Goal: Use online tool/utility: Utilize a website feature to perform a specific function

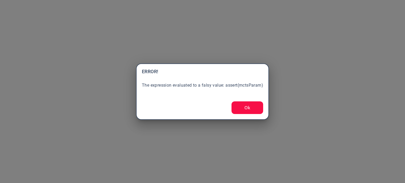
click at [245, 109] on button "Ok" at bounding box center [247, 107] width 32 height 13
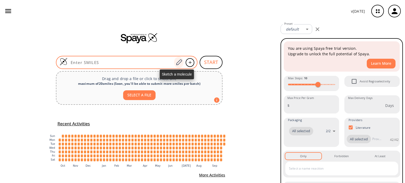
click at [176, 63] on icon at bounding box center [178, 62] width 7 height 7
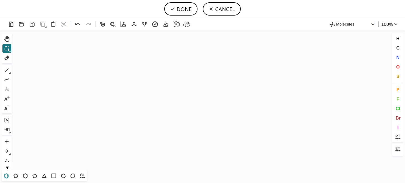
click at [7, 177] on icon at bounding box center [6, 176] width 7 height 7
click at [154, 102] on icon "Created with [PERSON_NAME] 2.3.0" at bounding box center [202, 101] width 376 height 140
click at [35, 175] on icon at bounding box center [34, 176] width 7 height 7
click at [6, 70] on icon at bounding box center [6, 70] width 7 height 7
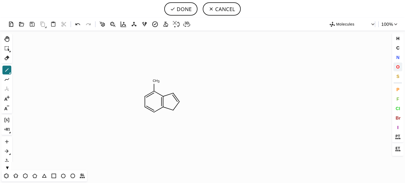
click at [396, 67] on span "O" at bounding box center [397, 66] width 3 height 5
click at [156, 82] on tspan "O" at bounding box center [156, 82] width 3 height 4
drag, startPoint x: 398, startPoint y: 58, endPoint x: 391, endPoint y: 57, distance: 7.1
click at [398, 57] on span "N" at bounding box center [397, 57] width 3 height 5
click at [174, 112] on tspan "N" at bounding box center [174, 112] width 3 height 4
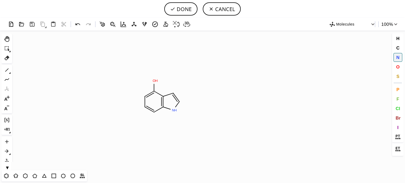
drag, startPoint x: 6, startPoint y: 70, endPoint x: 77, endPoint y: 74, distance: 71.0
click at [9, 70] on icon at bounding box center [6, 70] width 7 height 7
click at [6, 80] on icon at bounding box center [6, 79] width 7 height 7
drag, startPoint x: 177, startPoint y: 93, endPoint x: 220, endPoint y: 81, distance: 44.6
click at [396, 57] on span "N" at bounding box center [397, 57] width 3 height 5
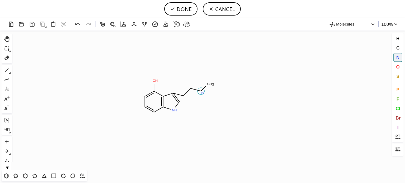
click at [202, 93] on tspan "N" at bounding box center [202, 93] width 3 height 4
click at [6, 68] on icon at bounding box center [6, 70] width 7 height 7
click at [4, 69] on icon at bounding box center [6, 70] width 7 height 7
click at [397, 67] on span "O" at bounding box center [397, 66] width 3 height 5
click at [174, 81] on tspan "O" at bounding box center [173, 81] width 3 height 4
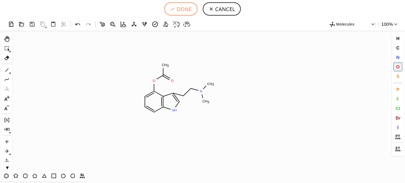
click at [187, 8] on button "DONE" at bounding box center [180, 8] width 33 height 13
type input "C1C=CC2NC=C(CCN(C)C)C=2C=1OC(=O)C"
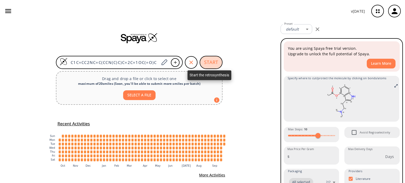
click at [210, 64] on button "START" at bounding box center [210, 62] width 23 height 13
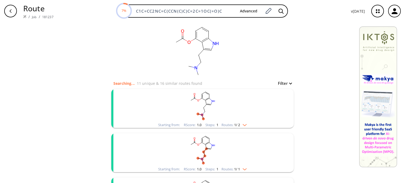
click at [243, 124] on img "clusters" at bounding box center [243, 124] width 7 height 4
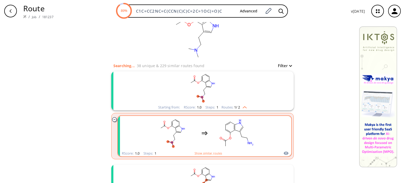
scroll to position [26, 0]
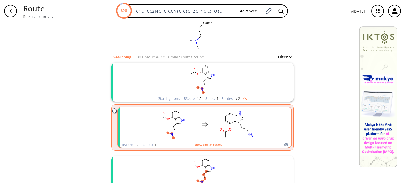
click at [224, 136] on ellipse "clusters" at bounding box center [225, 137] width 3 height 3
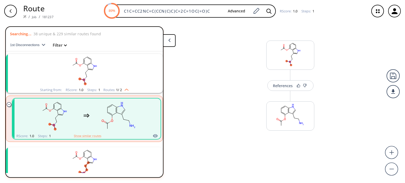
scroll to position [12, 0]
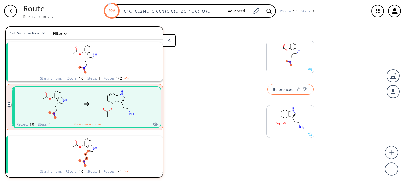
click at [278, 90] on div "References" at bounding box center [283, 89] width 20 height 3
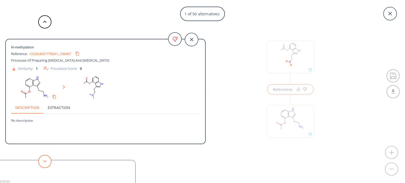
click at [45, 162] on polygon at bounding box center [44, 161] width 3 height 2
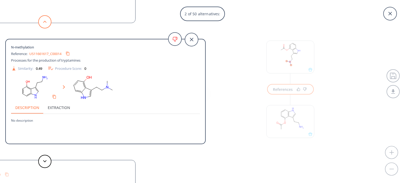
click at [44, 21] on icon at bounding box center [45, 22] width 4 height 2
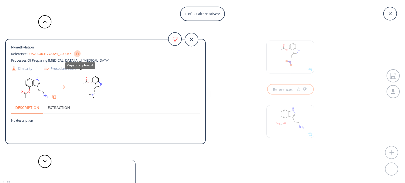
click at [79, 53] on icon "Copy to clipboard" at bounding box center [77, 53] width 3 height 3
click at [289, 122] on div "1 of 50 alternatives: N-methylation Reference: US20240317783A1_C00067 Processes…" at bounding box center [202, 91] width 405 height 183
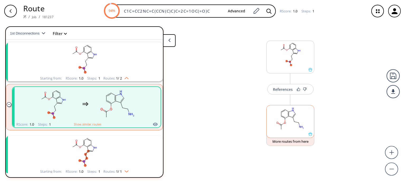
click at [288, 122] on rect at bounding box center [289, 118] width 47 height 27
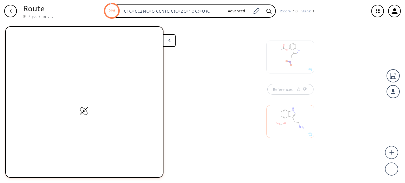
scroll to position [0, 0]
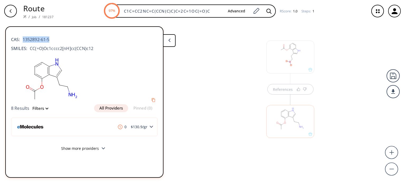
drag, startPoint x: 53, startPoint y: 40, endPoint x: 22, endPoint y: 37, distance: 31.8
click at [22, 37] on div "CAS: 1352892-61-5" at bounding box center [84, 37] width 147 height 12
copy span "1352892-61-5"
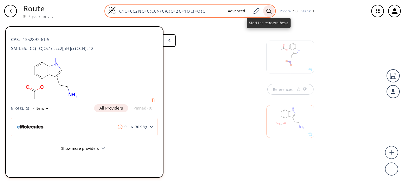
click at [266, 11] on icon at bounding box center [268, 11] width 5 height 6
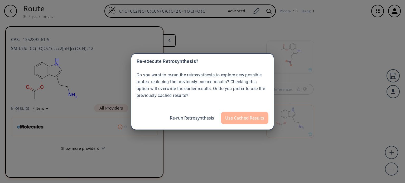
click at [234, 117] on button "Use Cached Results" at bounding box center [244, 118] width 47 height 13
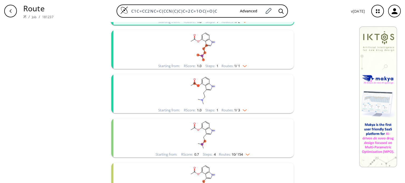
scroll to position [105, 0]
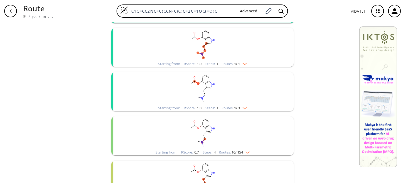
click at [246, 63] on div "Starting from: RScore : 1.0 Steps : 1 Routes: 1 / 1" at bounding box center [202, 64] width 96 height 6
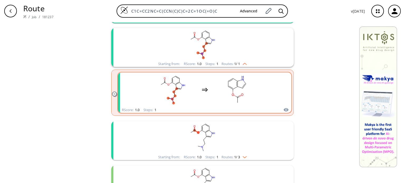
click at [237, 85] on rect "clusters" at bounding box center [236, 89] width 47 height 33
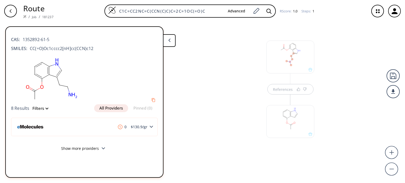
click at [299, 120] on div at bounding box center [290, 121] width 48 height 33
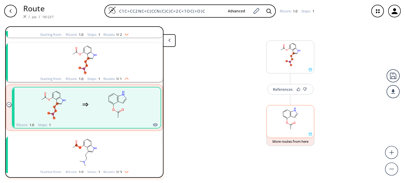
scroll to position [56, 0]
click at [299, 119] on rect at bounding box center [289, 118] width 47 height 27
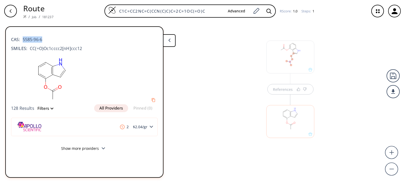
drag, startPoint x: 44, startPoint y: 40, endPoint x: 24, endPoint y: 40, distance: 19.8
click at [23, 40] on div "CAS: 5585-96-6" at bounding box center [84, 37] width 147 height 12
copy span "5585-96-6"
click at [283, 91] on div at bounding box center [289, 118] width 53 height 59
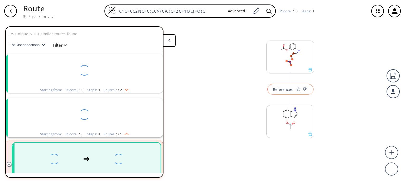
scroll to position [56, 0]
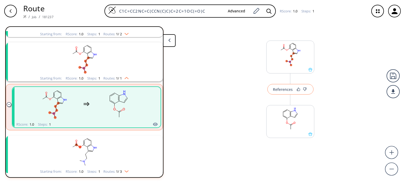
drag, startPoint x: 284, startPoint y: 91, endPoint x: 289, endPoint y: 90, distance: 5.4
click at [286, 91] on div "References More routes from here" at bounding box center [202, 100] width 405 height 157
click at [284, 89] on div "References" at bounding box center [283, 89] width 20 height 3
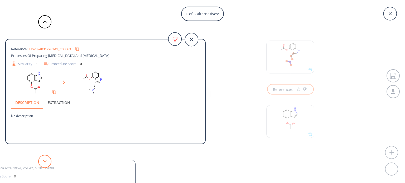
click at [50, 159] on button at bounding box center [44, 161] width 13 height 13
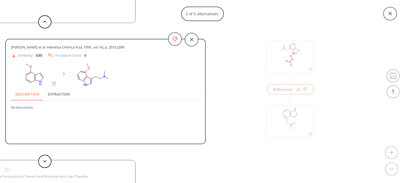
click at [51, 158] on div at bounding box center [45, 161] width 16 height 13
click at [42, 159] on button at bounding box center [44, 161] width 13 height 13
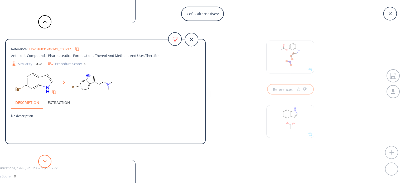
click at [43, 159] on button at bounding box center [44, 161] width 13 height 13
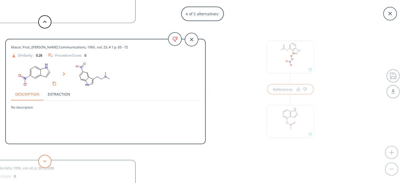
click at [43, 159] on button at bounding box center [44, 161] width 13 height 13
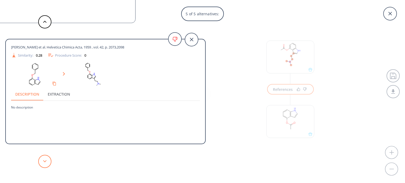
click at [43, 159] on button at bounding box center [44, 161] width 13 height 13
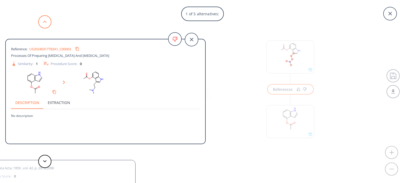
click at [47, 22] on button at bounding box center [44, 21] width 13 height 13
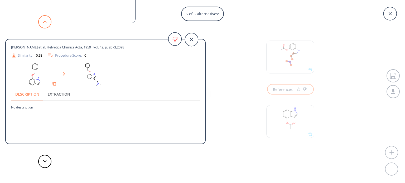
click at [46, 22] on icon at bounding box center [45, 22] width 4 height 2
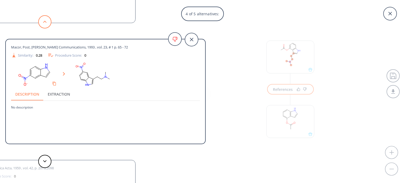
click at [48, 21] on button at bounding box center [44, 21] width 13 height 13
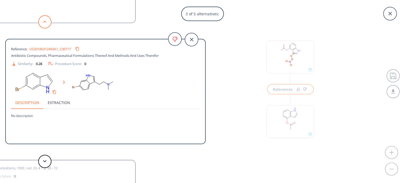
click at [50, 21] on button at bounding box center [44, 21] width 13 height 13
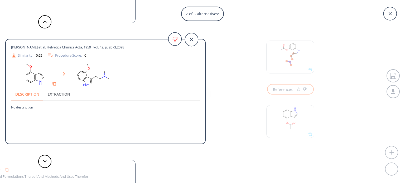
click at [45, 22] on icon at bounding box center [45, 22] width 4 height 2
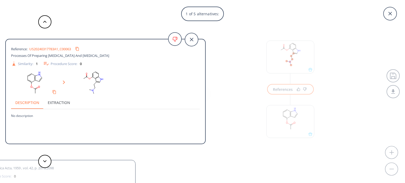
click at [60, 47] on link "US20240317783A1_C00063" at bounding box center [50, 48] width 42 height 3
click at [390, 16] on icon at bounding box center [389, 13] width 13 height 13
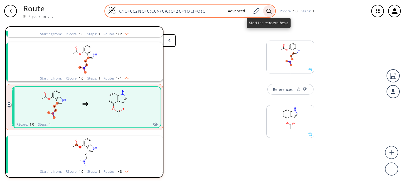
click at [266, 10] on icon at bounding box center [268, 11] width 5 height 6
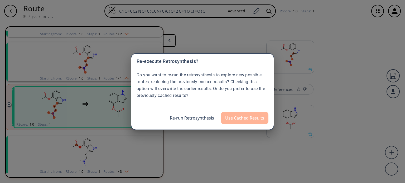
click at [245, 123] on button "Use Cached Results" at bounding box center [244, 118] width 47 height 13
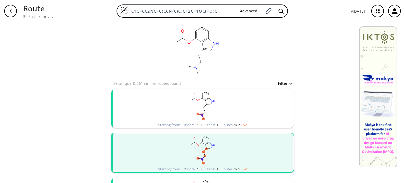
click at [244, 125] on img "clusters" at bounding box center [243, 124] width 7 height 4
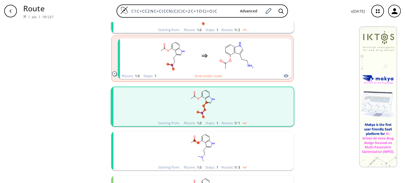
scroll to position [105, 0]
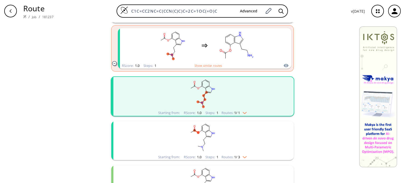
click at [243, 114] on img "clusters" at bounding box center [243, 112] width 7 height 4
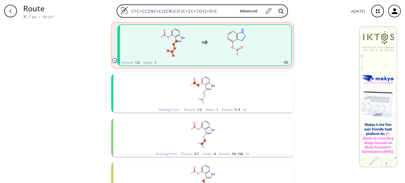
scroll to position [211, 0]
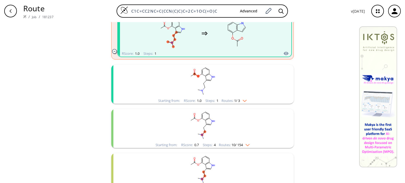
click at [244, 102] on div "Starting from: RScore : 1.0 Steps : 1 Routes: 1 / 3" at bounding box center [202, 101] width 96 height 6
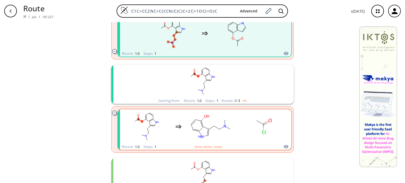
click at [213, 119] on rect "clusters" at bounding box center [210, 126] width 47 height 33
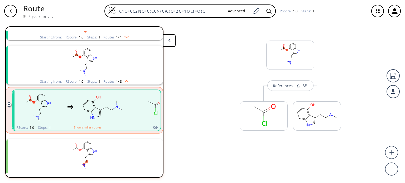
scroll to position [100, 0]
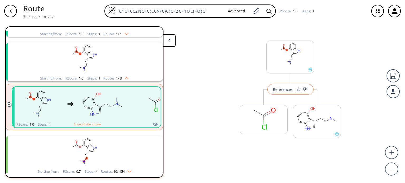
click at [285, 88] on div "References" at bounding box center [283, 89] width 20 height 3
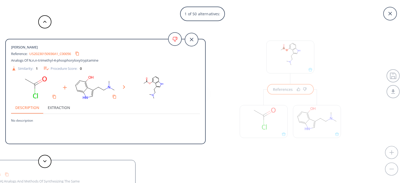
click at [326, 128] on div "1 of 50 alternatives: [PERSON_NAME] Reference: US20230150936A1_C00056 Analogs O…" at bounding box center [202, 91] width 405 height 183
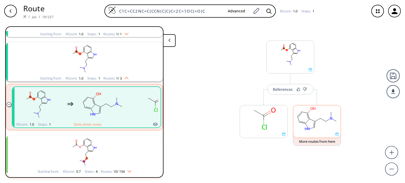
click at [327, 126] on rect at bounding box center [316, 118] width 47 height 27
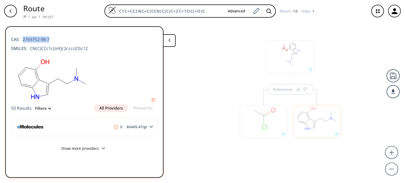
drag, startPoint x: 56, startPoint y: 37, endPoint x: 22, endPoint y: 42, distance: 34.1
click at [22, 42] on div "CAS: 2769752-98-7" at bounding box center [84, 37] width 147 height 12
copy span "2769752-98-7"
click at [278, 90] on div at bounding box center [263, 118] width 53 height 59
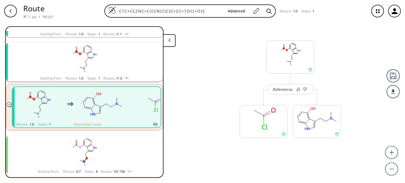
click at [278, 90] on div "References" at bounding box center [283, 89] width 20 height 3
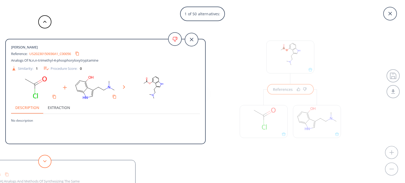
click at [45, 163] on button at bounding box center [44, 161] width 13 height 13
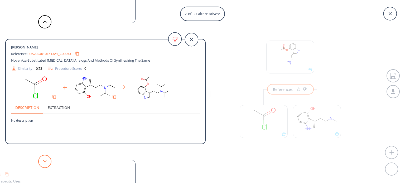
click at [44, 162] on icon at bounding box center [45, 161] width 4 height 2
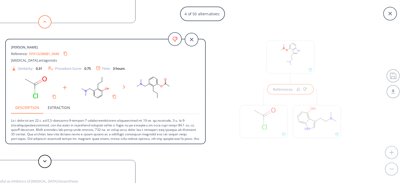
click at [46, 22] on polygon at bounding box center [44, 22] width 3 height 2
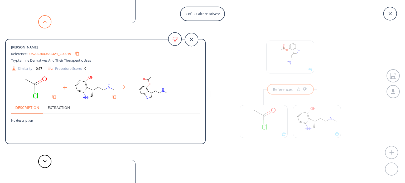
click at [46, 22] on polygon at bounding box center [44, 22] width 3 height 2
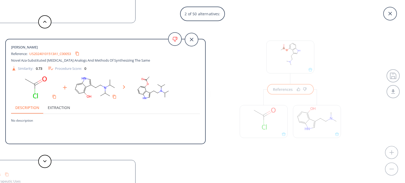
click at [68, 52] on link "US20240101513A1_C00053" at bounding box center [50, 53] width 42 height 3
